Goal: Obtain resource: Download file/media

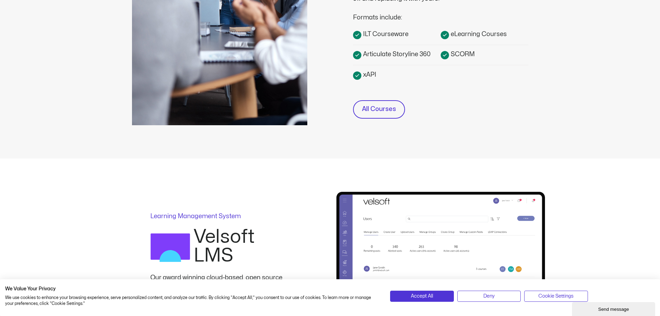
scroll to position [277, 0]
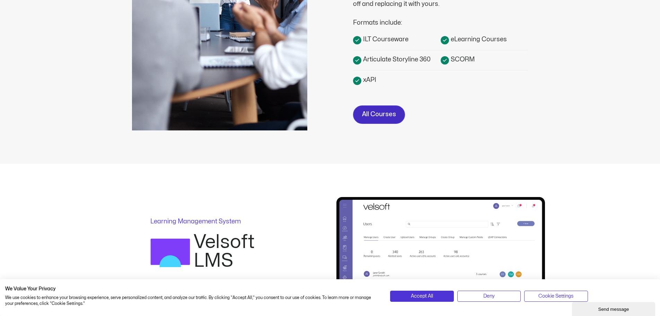
click at [376, 121] on link "All Courses" at bounding box center [379, 114] width 52 height 18
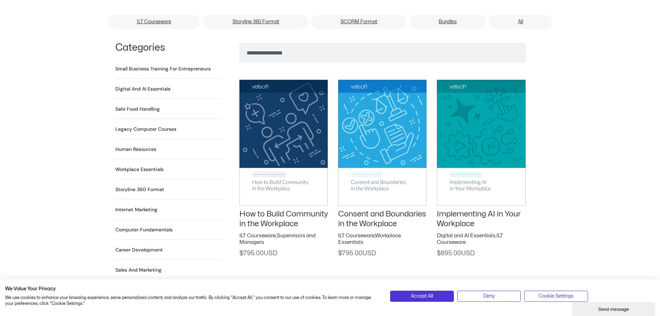
click at [152, 145] on h2 "Human Resources 64 Products" at bounding box center [135, 148] width 41 height 7
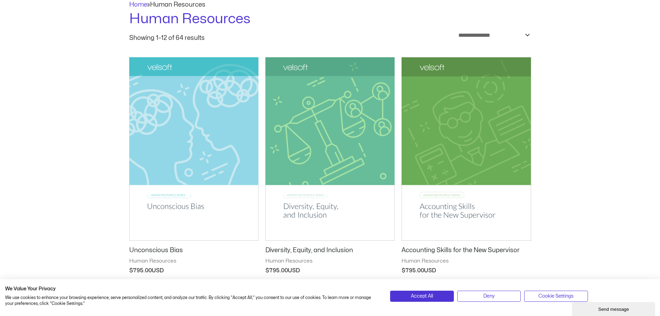
click at [345, 108] on img at bounding box center [329, 148] width 129 height 183
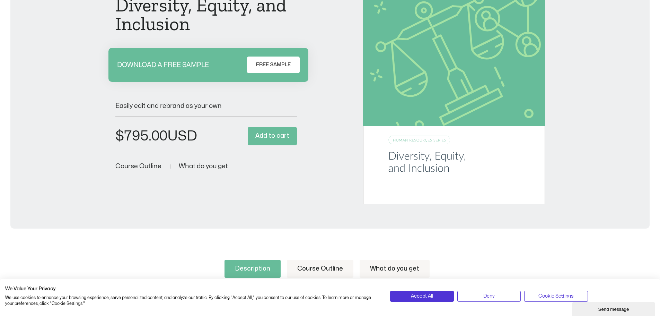
scroll to position [69, 0]
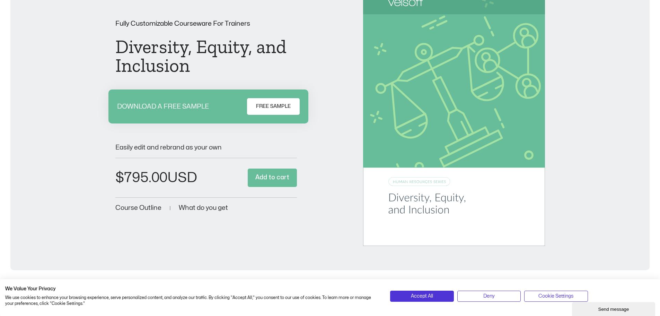
click at [282, 106] on span "FREE SAMPLE" at bounding box center [273, 106] width 35 height 8
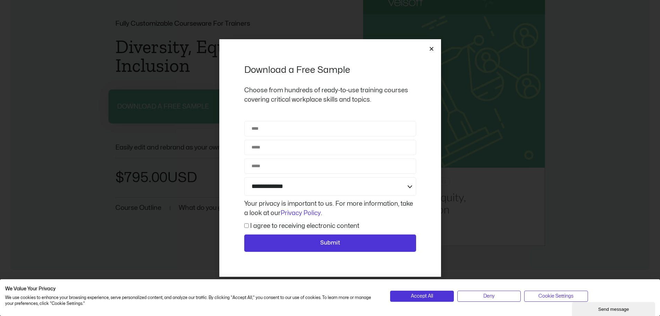
click at [434, 48] on div "**********" at bounding box center [330, 157] width 222 height 237
click at [429, 49] on icon "Close" at bounding box center [431, 48] width 5 height 5
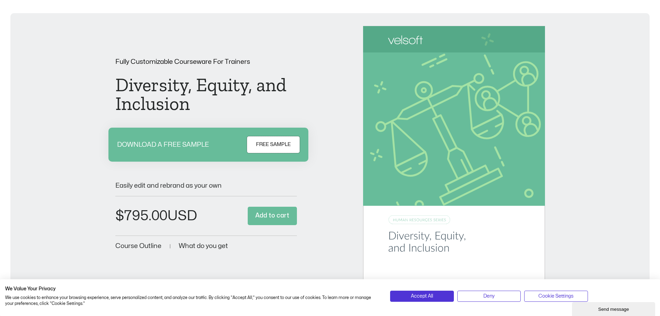
scroll to position [0, 0]
